Goal: Task Accomplishment & Management: Manage account settings

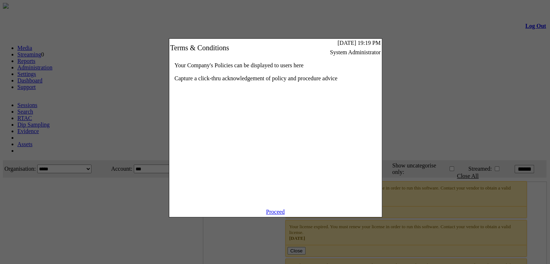
click at [277, 209] on div "Your Company's Policies can be displayed to users here Capture a click-thru ack…" at bounding box center [275, 133] width 213 height 152
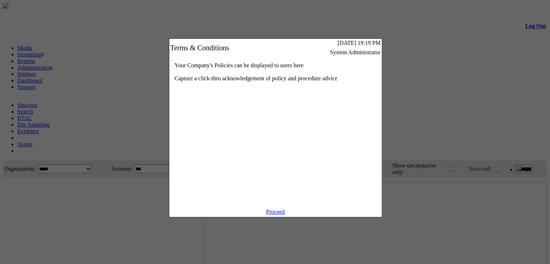
click at [282, 215] on link "Proceed" at bounding box center [275, 212] width 19 height 6
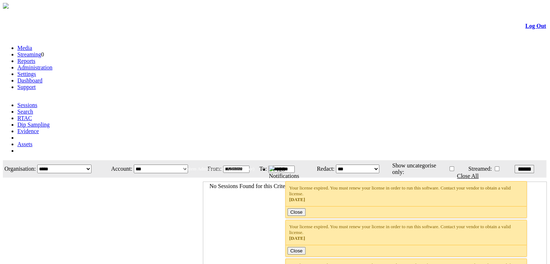
click at [92, 165] on select "**********" at bounding box center [64, 169] width 54 height 9
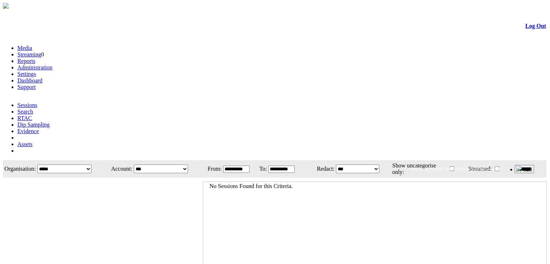
click at [92, 165] on select "**********" at bounding box center [64, 169] width 54 height 9
click at [190, 34] on td "Log Out" at bounding box center [275, 26] width 543 height 24
click at [190, 71] on li "Settings" at bounding box center [282, 74] width 530 height 7
click at [36, 71] on link "Settings" at bounding box center [26, 74] width 19 height 6
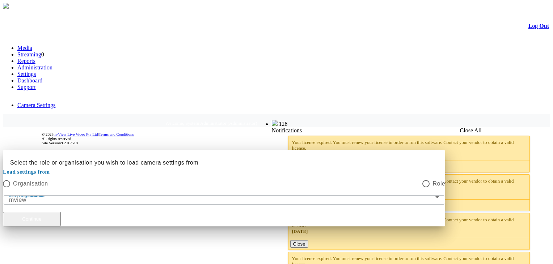
click at [61, 212] on button "Continue" at bounding box center [32, 219] width 58 height 14
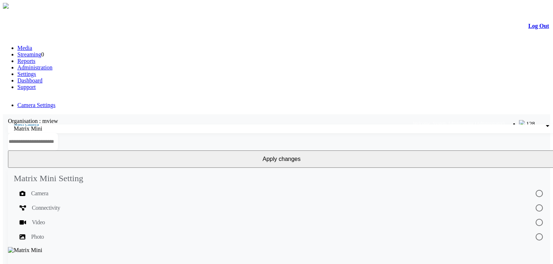
click at [147, 118] on div "Organisation : mview" at bounding box center [281, 121] width 557 height 7
click at [83, 201] on mat-list-option "Connectivity" at bounding box center [282, 258] width 536 height 114
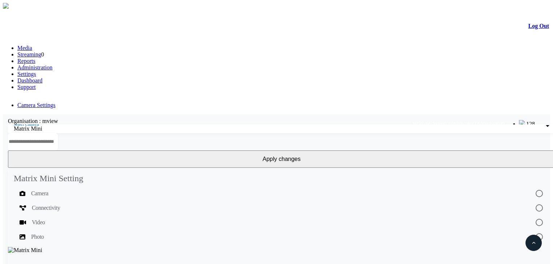
drag, startPoint x: 287, startPoint y: 151, endPoint x: 338, endPoint y: 149, distance: 51.0
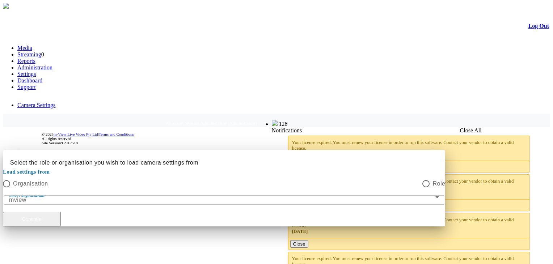
click at [61, 212] on button "Continue" at bounding box center [32, 219] width 58 height 14
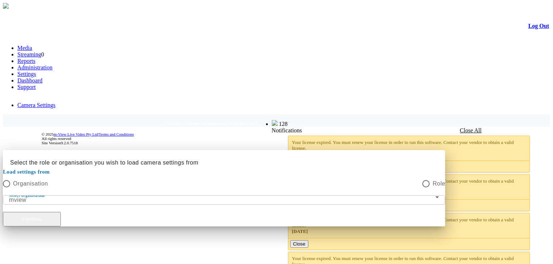
click at [61, 212] on button "Continue" at bounding box center [32, 219] width 58 height 14
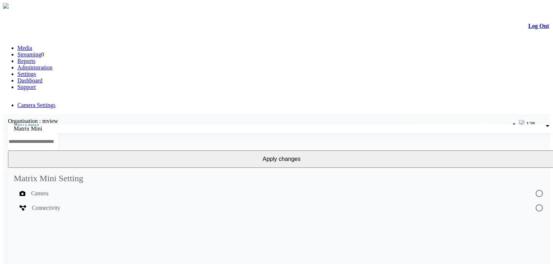
drag, startPoint x: 288, startPoint y: 160, endPoint x: 311, endPoint y: 156, distance: 23.1
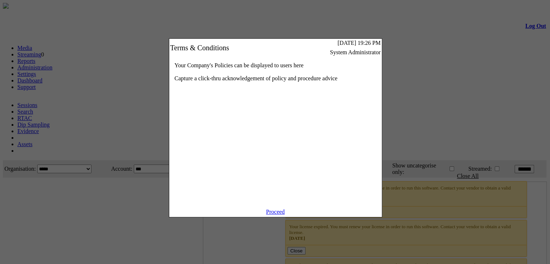
click at [272, 215] on link "Proceed" at bounding box center [275, 212] width 19 height 6
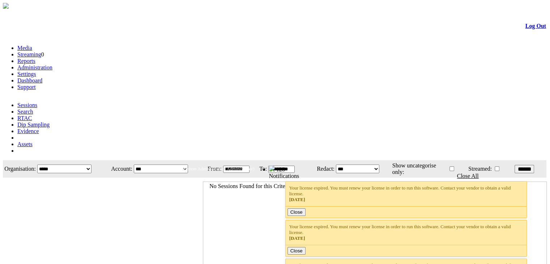
click at [36, 71] on link "Settings" at bounding box center [26, 74] width 19 height 6
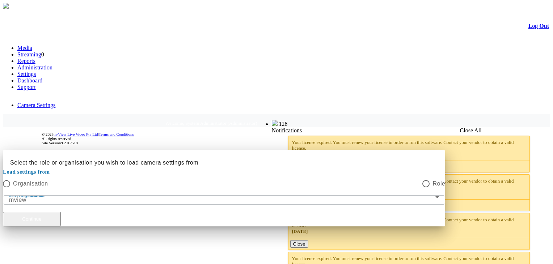
click at [61, 212] on button "Continue" at bounding box center [32, 219] width 58 height 14
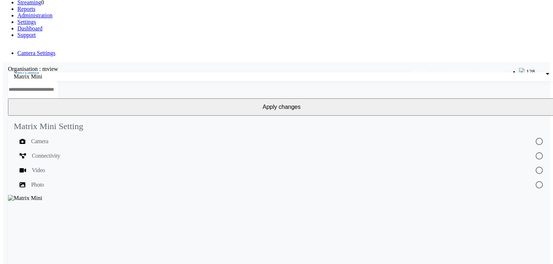
scroll to position [53, 0]
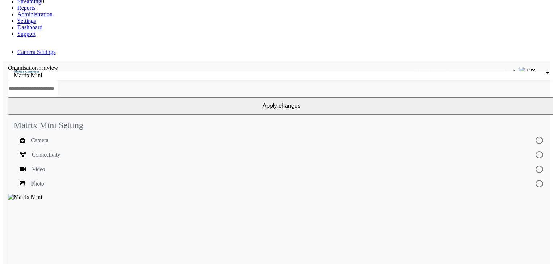
click at [77, 162] on mat-list-option "Video" at bounding box center [282, 223] width 536 height 123
click at [81, 148] on mat-list-option "Connectivity" at bounding box center [282, 205] width 536 height 114
click at [75, 220] on div "Video" at bounding box center [210, 224] width 380 height 9
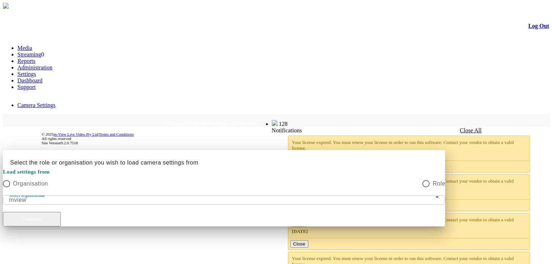
click at [61, 212] on button "Continue" at bounding box center [32, 219] width 58 height 14
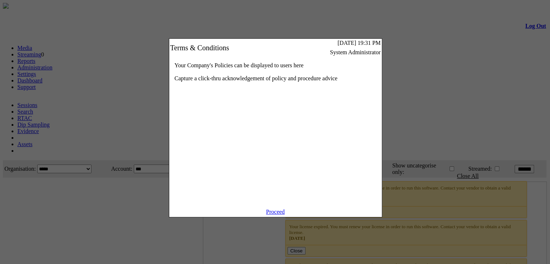
click at [275, 215] on link "Proceed" at bounding box center [275, 212] width 19 height 6
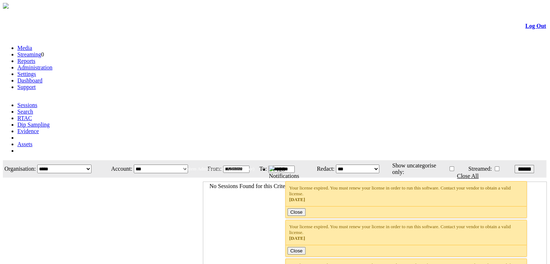
click at [36, 71] on link "Settings" at bounding box center [26, 74] width 19 height 6
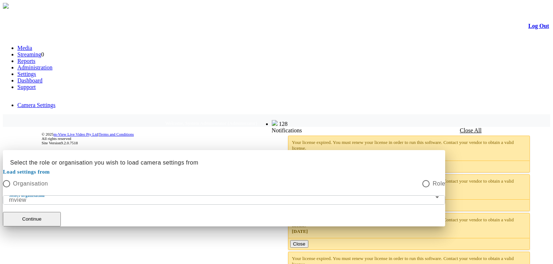
click at [61, 212] on button "Continue" at bounding box center [32, 219] width 58 height 14
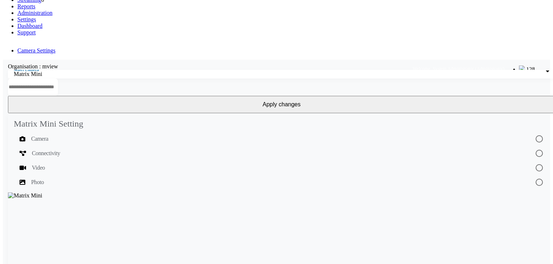
scroll to position [55, 0]
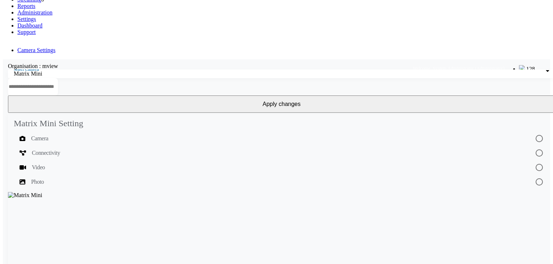
drag, startPoint x: 286, startPoint y: 201, endPoint x: 439, endPoint y: 204, distance: 152.7
drag, startPoint x: 418, startPoint y: 202, endPoint x: 403, endPoint y: 202, distance: 14.8
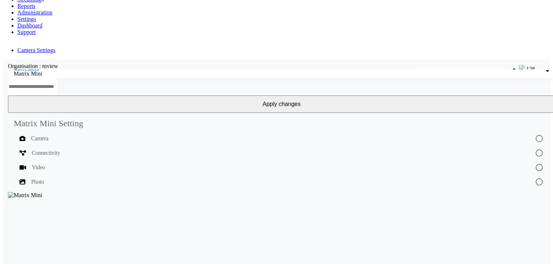
click at [101, 215] on div "Connectivity" at bounding box center [198, 219] width 356 height 9
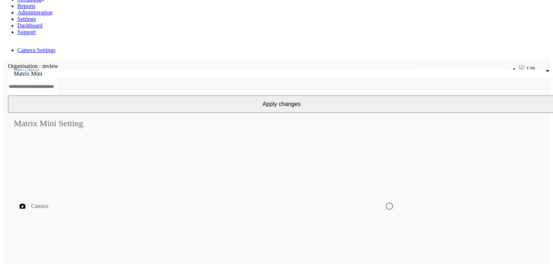
click at [101, 131] on mat-list-option "Camera" at bounding box center [282, 206] width 536 height 150
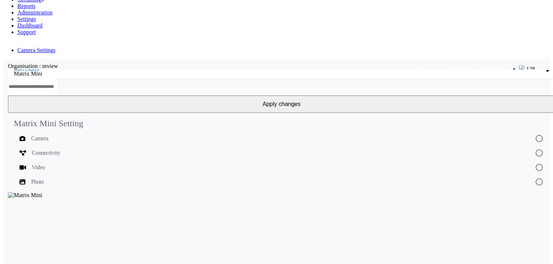
click at [91, 220] on div "Video" at bounding box center [207, 224] width 375 height 9
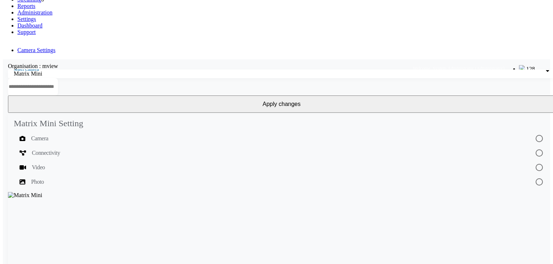
click at [60, 210] on span "Connectivity" at bounding box center [46, 214] width 28 height 9
click at [65, 229] on div "Video" at bounding box center [199, 233] width 359 height 9
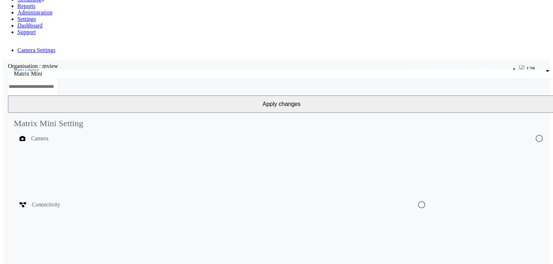
click at [86, 200] on div "Connectivity" at bounding box center [213, 204] width 386 height 9
click at [84, 213] on div "Video" at bounding box center [215, 217] width 390 height 9
drag, startPoint x: 287, startPoint y: 228, endPoint x: 326, endPoint y: 228, distance: 39.5
click at [60, 214] on span "Connectivity" at bounding box center [46, 218] width 28 height 9
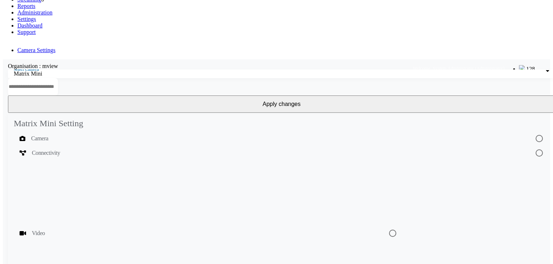
click at [64, 229] on div "Video" at bounding box center [198, 233] width 357 height 9
click at [71, 194] on div "Camera" at bounding box center [205, 198] width 370 height 9
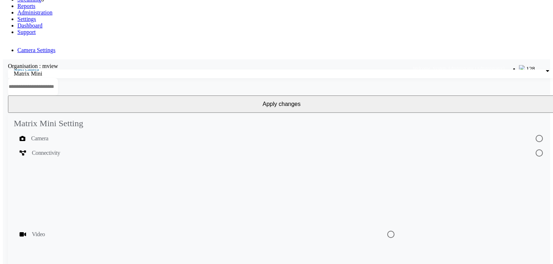
click at [63, 230] on div "Video" at bounding box center [197, 234] width 355 height 9
drag, startPoint x: 286, startPoint y: 201, endPoint x: 420, endPoint y: 210, distance: 134.5
click at [479, 96] on button "Apply changes" at bounding box center [281, 104] width 547 height 17
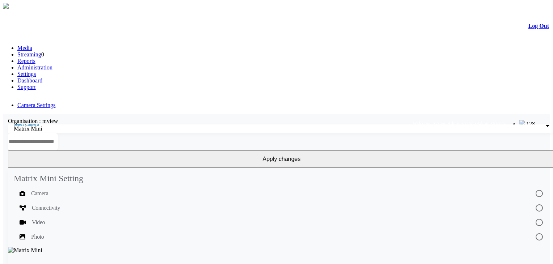
scroll to position [189, 0]
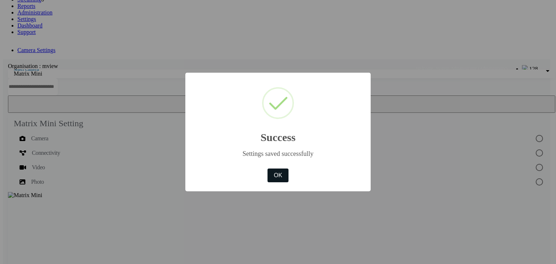
click at [281, 178] on button "OK" at bounding box center [277, 176] width 21 height 14
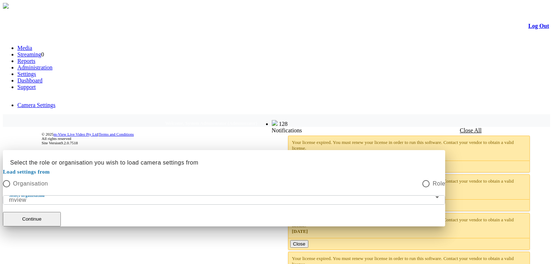
click at [61, 212] on button "Continue" at bounding box center [32, 219] width 58 height 14
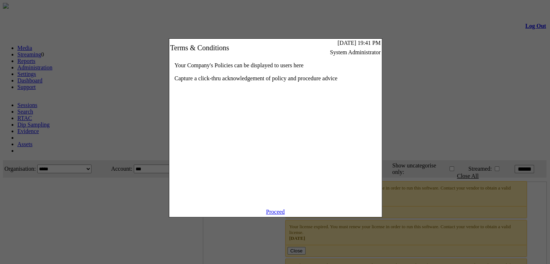
click at [274, 215] on link "Proceed" at bounding box center [275, 212] width 19 height 6
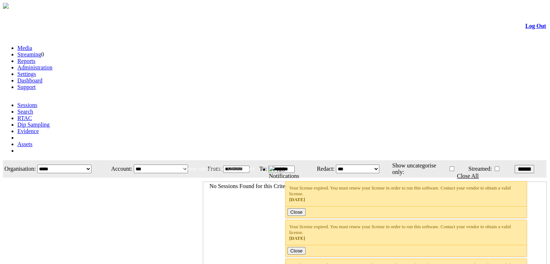
click at [36, 71] on link "Settings" at bounding box center [26, 74] width 19 height 6
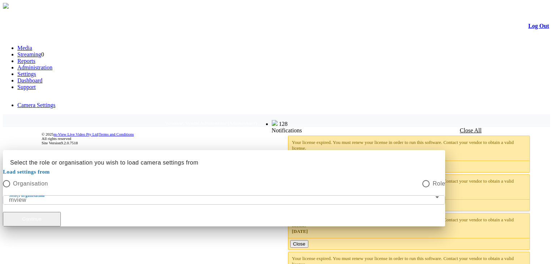
click at [61, 212] on button "Continue" at bounding box center [32, 219] width 58 height 14
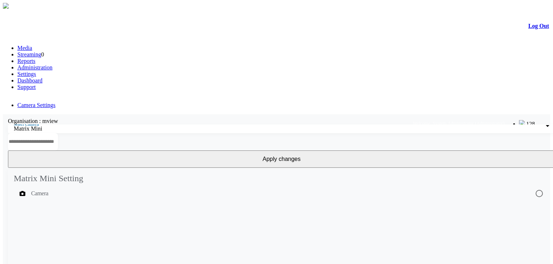
scroll to position [0, 0]
